Goal: Information Seeking & Learning: Learn about a topic

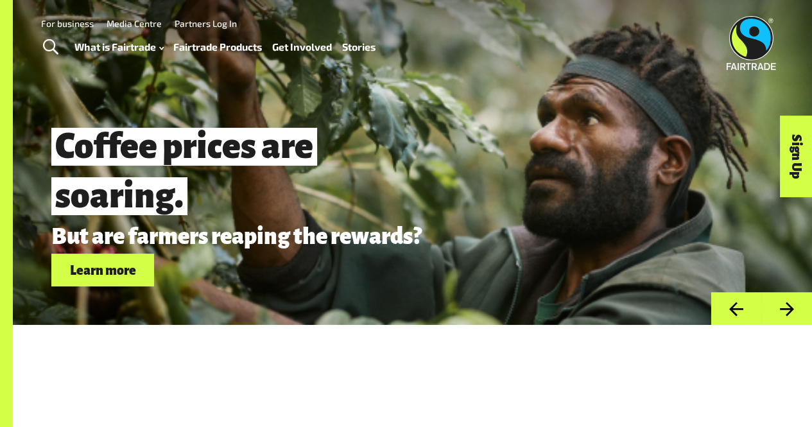
click at [202, 43] on link "Fairtrade Products" at bounding box center [217, 47] width 89 height 18
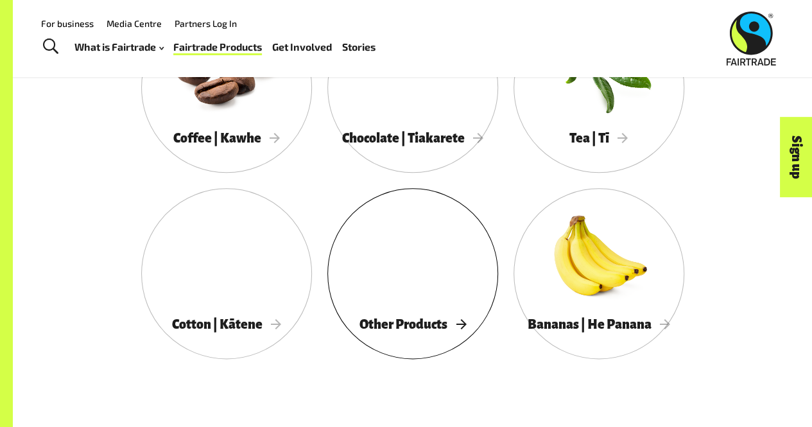
scroll to position [702, 0]
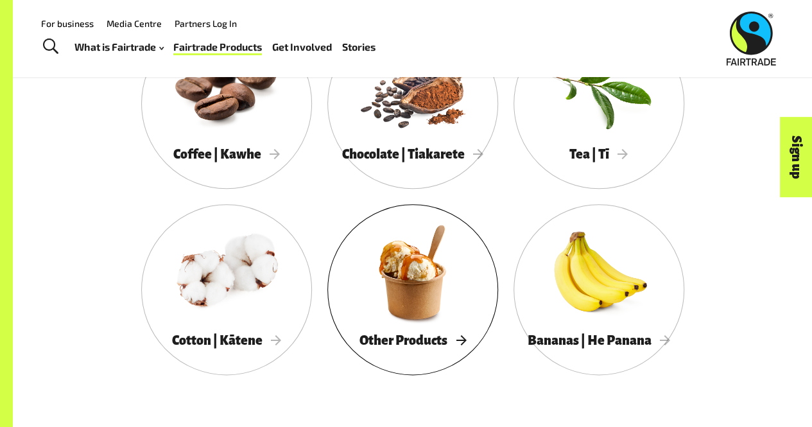
click at [419, 277] on div at bounding box center [412, 271] width 171 height 111
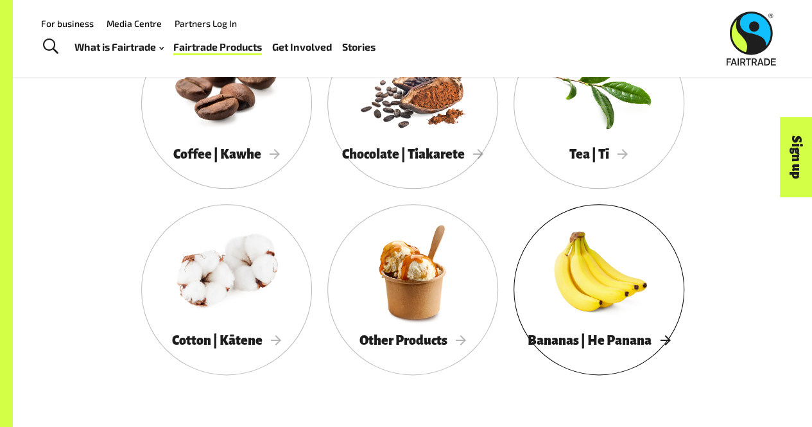
scroll to position [640, 0]
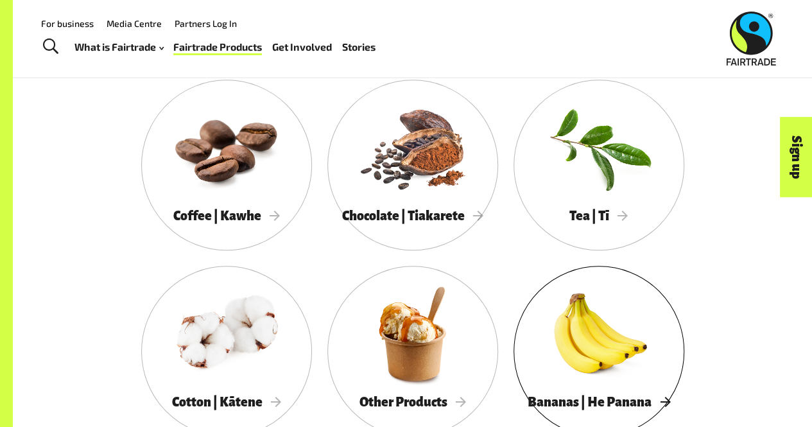
click at [605, 360] on div at bounding box center [599, 333] width 171 height 111
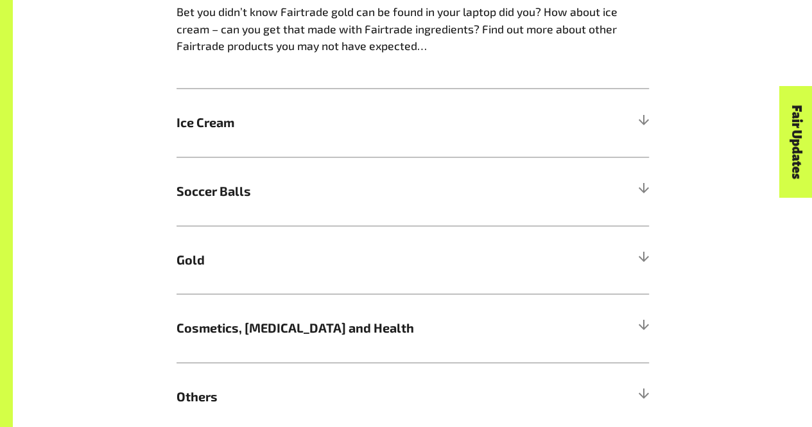
scroll to position [1096, 0]
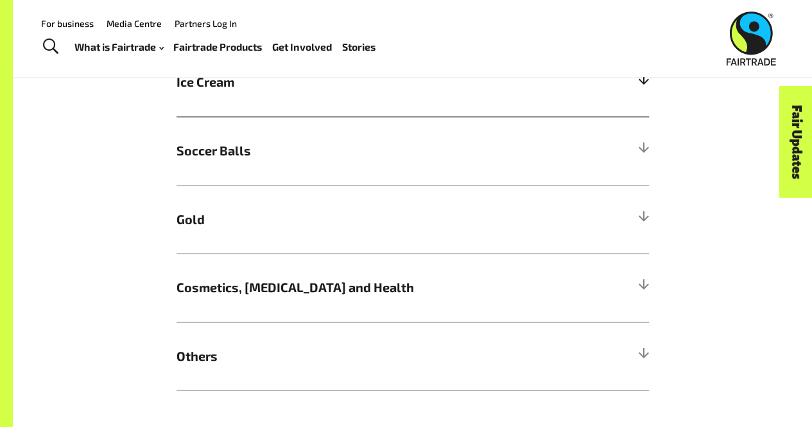
click at [251, 92] on span "Ice Cream" at bounding box center [354, 82] width 354 height 19
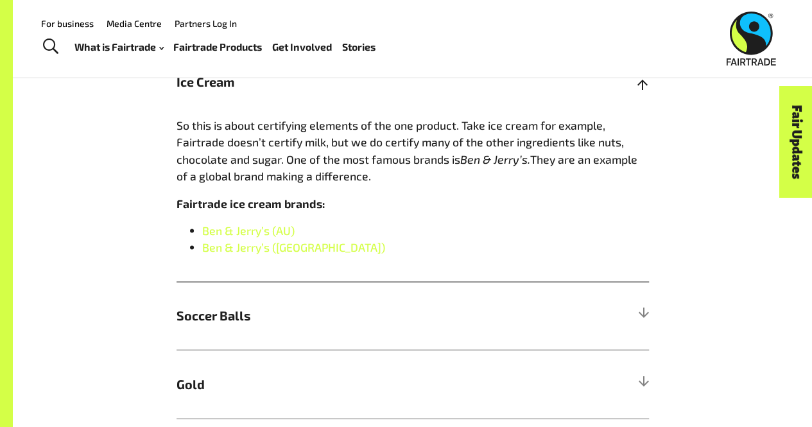
click at [249, 92] on span "Ice Cream" at bounding box center [354, 82] width 354 height 19
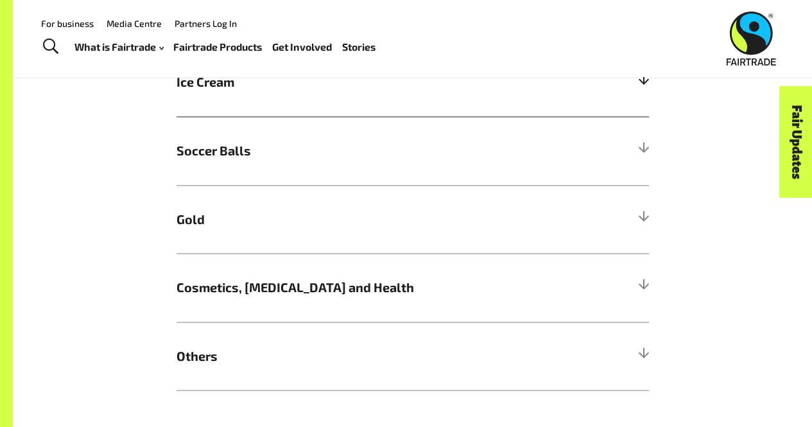
click at [249, 92] on span "Ice Cream" at bounding box center [354, 82] width 354 height 19
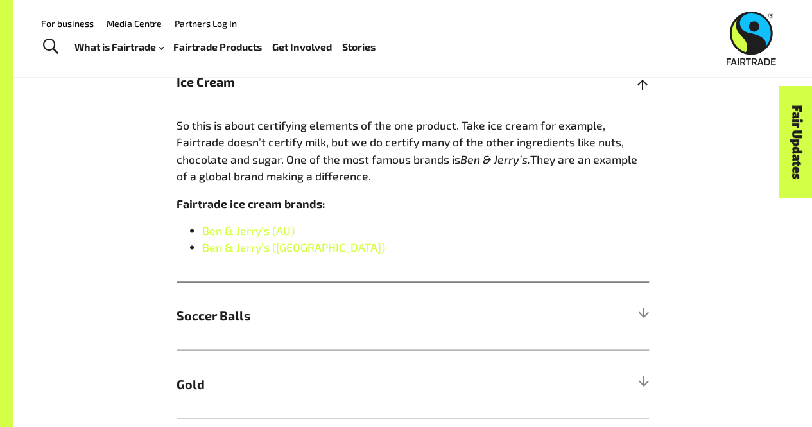
click at [250, 98] on h5 "Ice Cream" at bounding box center [413, 82] width 472 height 69
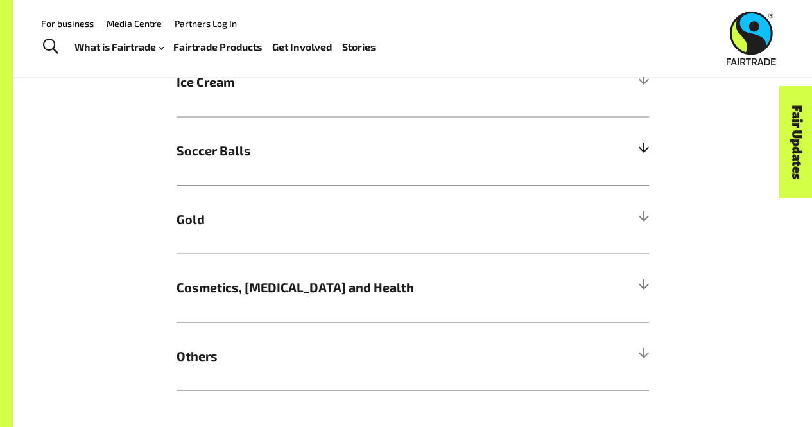
click at [268, 150] on span "Soccer Balls" at bounding box center [354, 150] width 354 height 19
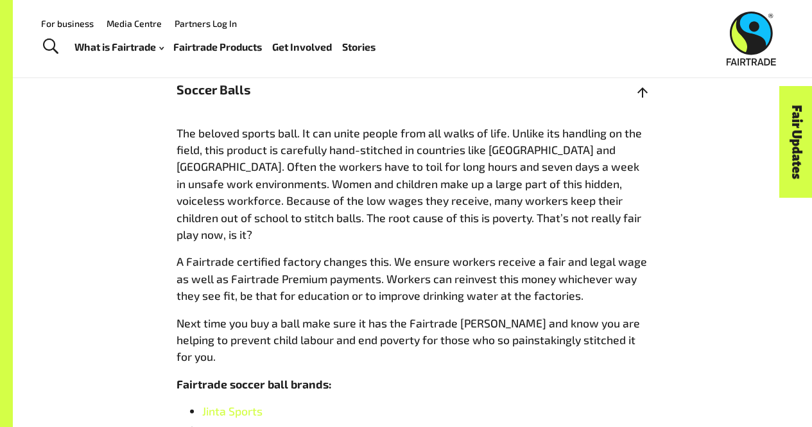
scroll to position [1156, 0]
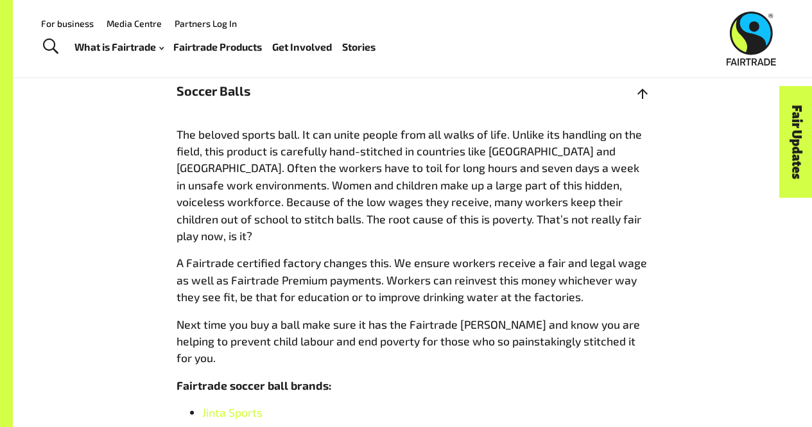
click at [291, 100] on span "Soccer Balls" at bounding box center [354, 90] width 354 height 19
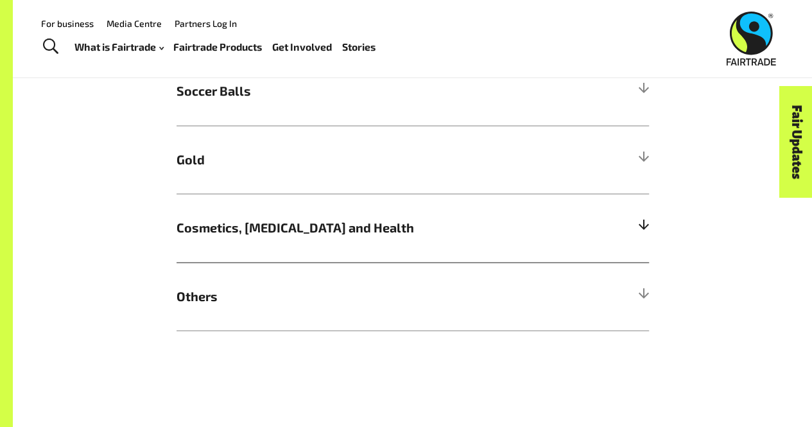
drag, startPoint x: 304, startPoint y: 227, endPoint x: 299, endPoint y: 220, distance: 9.3
click at [299, 220] on h5 "Cosmetics, Skin Care and Health" at bounding box center [413, 227] width 472 height 69
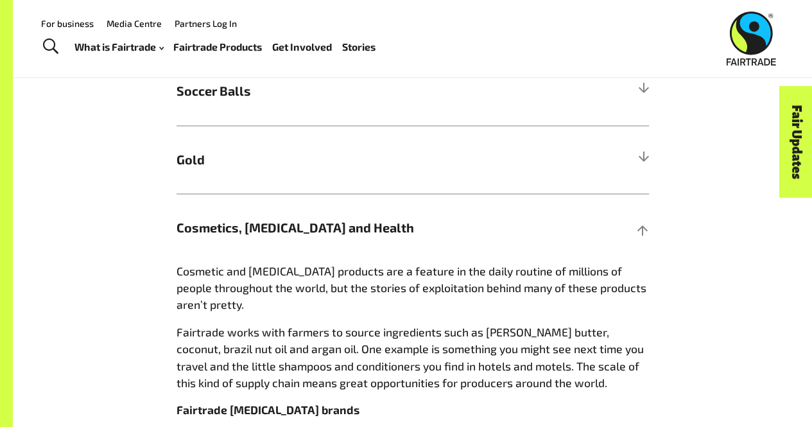
click at [665, 248] on div "More Fairtrade products Bet you didn’t know Fairtrade gold can be found in your…" at bounding box center [413, 211] width 732 height 690
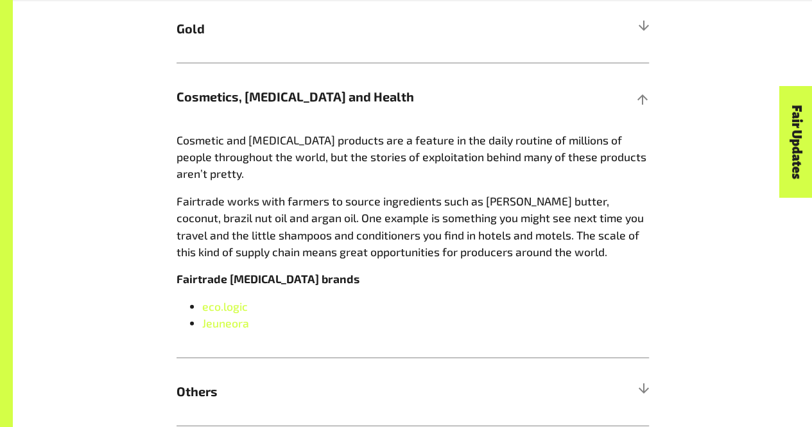
scroll to position [1291, 0]
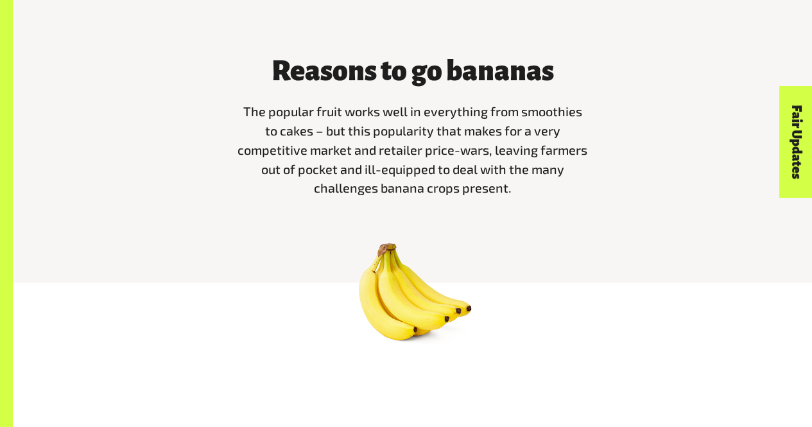
scroll to position [365, 0]
drag, startPoint x: 547, startPoint y: 250, endPoint x: 570, endPoint y: 207, distance: 48.8
click at [570, 207] on div "Reasons to go bananas The popular fruit works well in everything from smoothies…" at bounding box center [412, 148] width 799 height 267
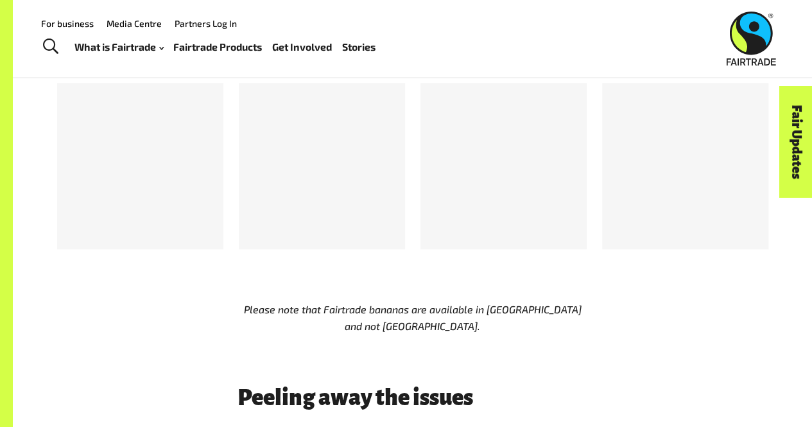
scroll to position [689, 0]
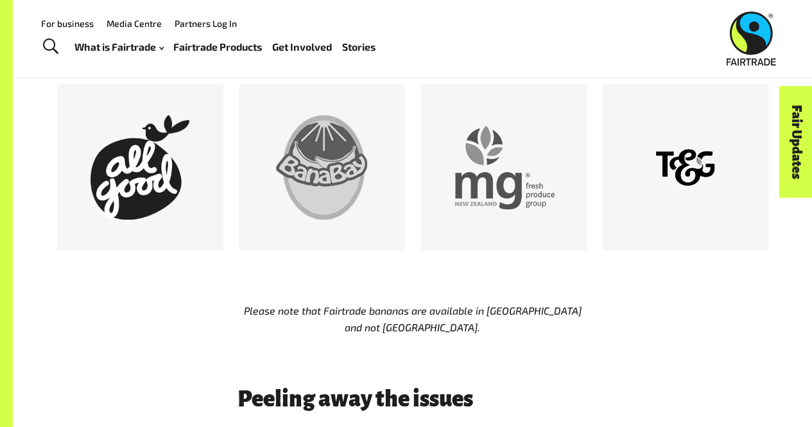
click at [368, 49] on link "Stories" at bounding box center [358, 47] width 33 height 18
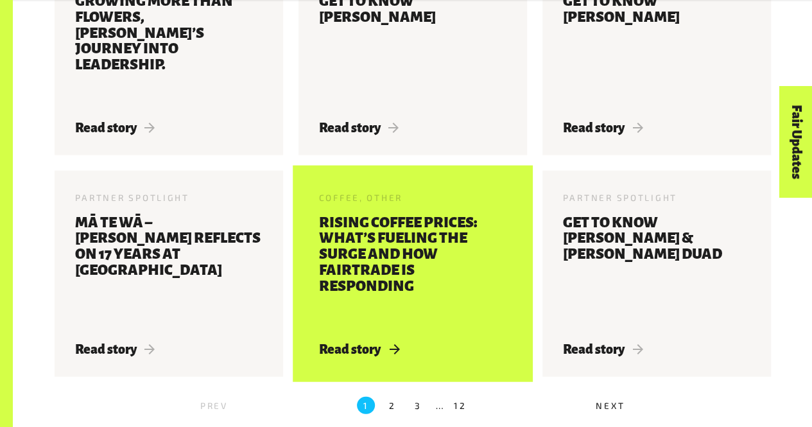
scroll to position [1414, 0]
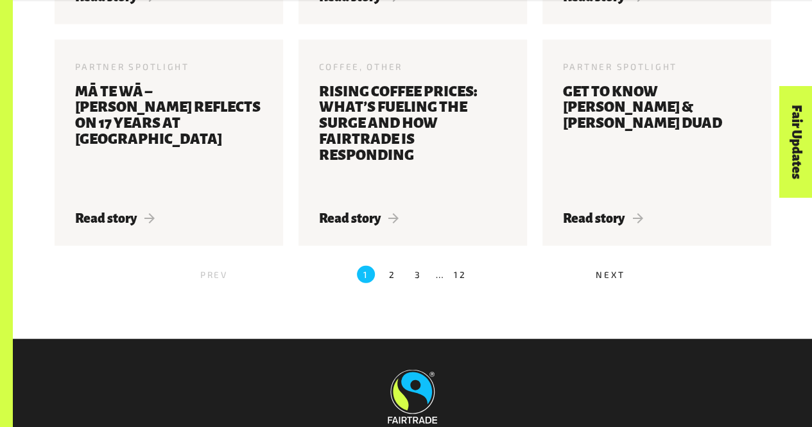
click at [393, 281] on label "2" at bounding box center [391, 274] width 17 height 17
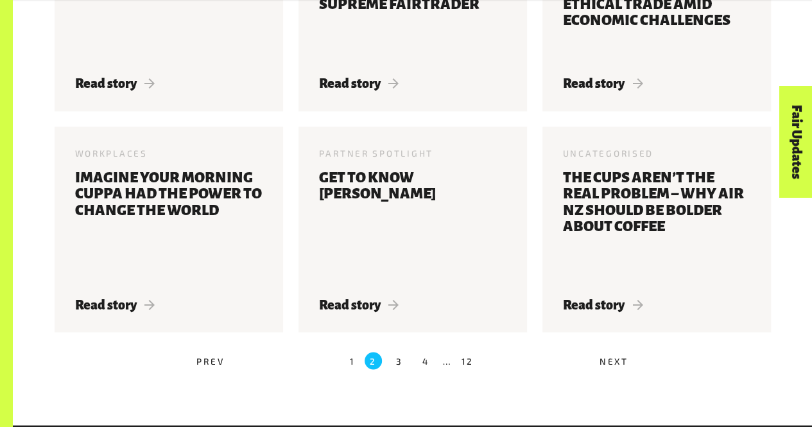
scroll to position [1016, 0]
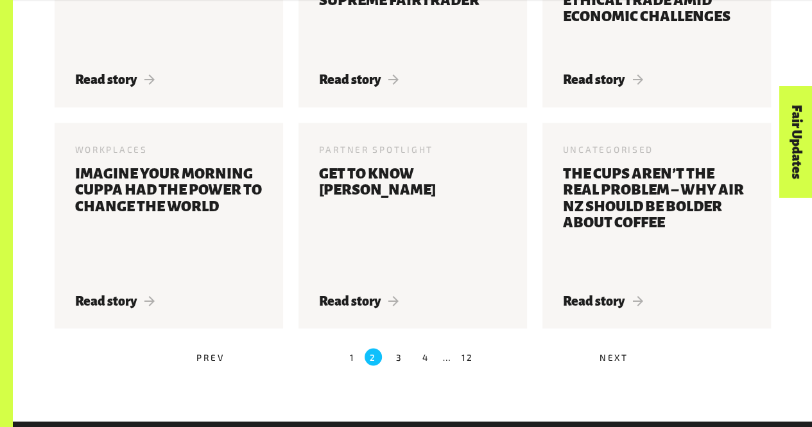
click at [404, 363] on label "3" at bounding box center [398, 356] width 17 height 17
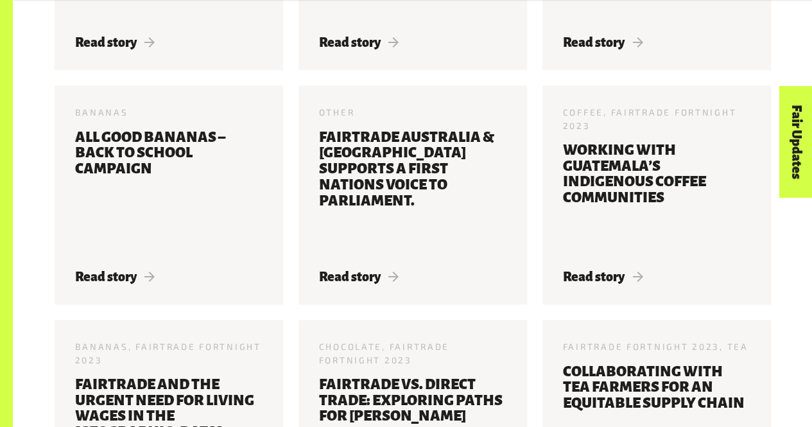
scroll to position [625, 0]
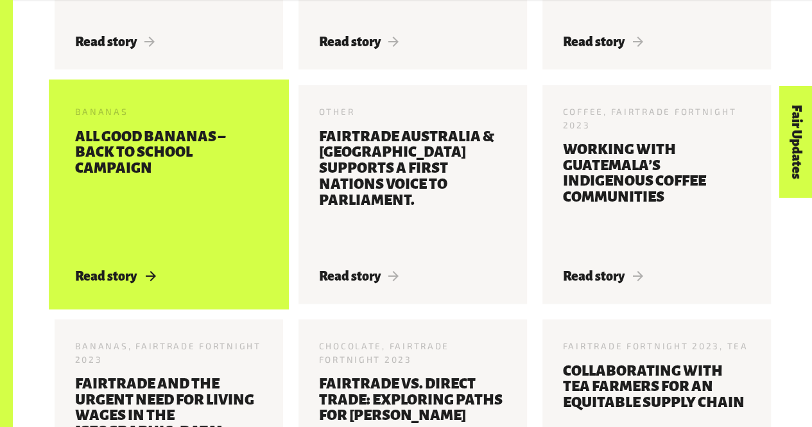
click at [242, 186] on h3 "All Good Bananas – Back to School Campaign" at bounding box center [168, 191] width 187 height 125
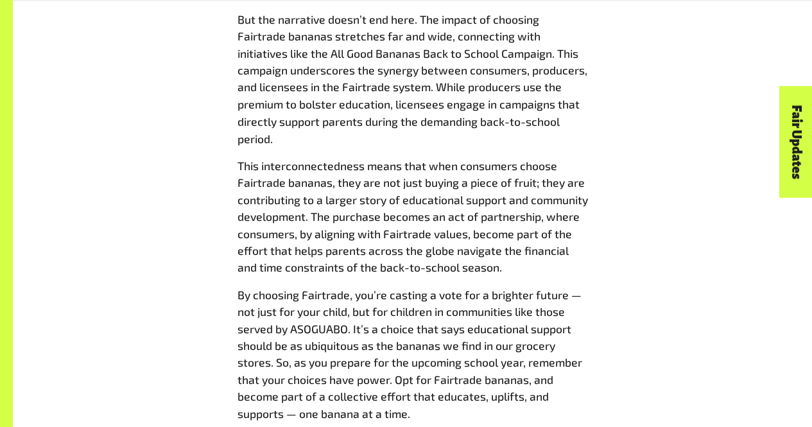
scroll to position [1109, 0]
